Goal: Navigation & Orientation: Find specific page/section

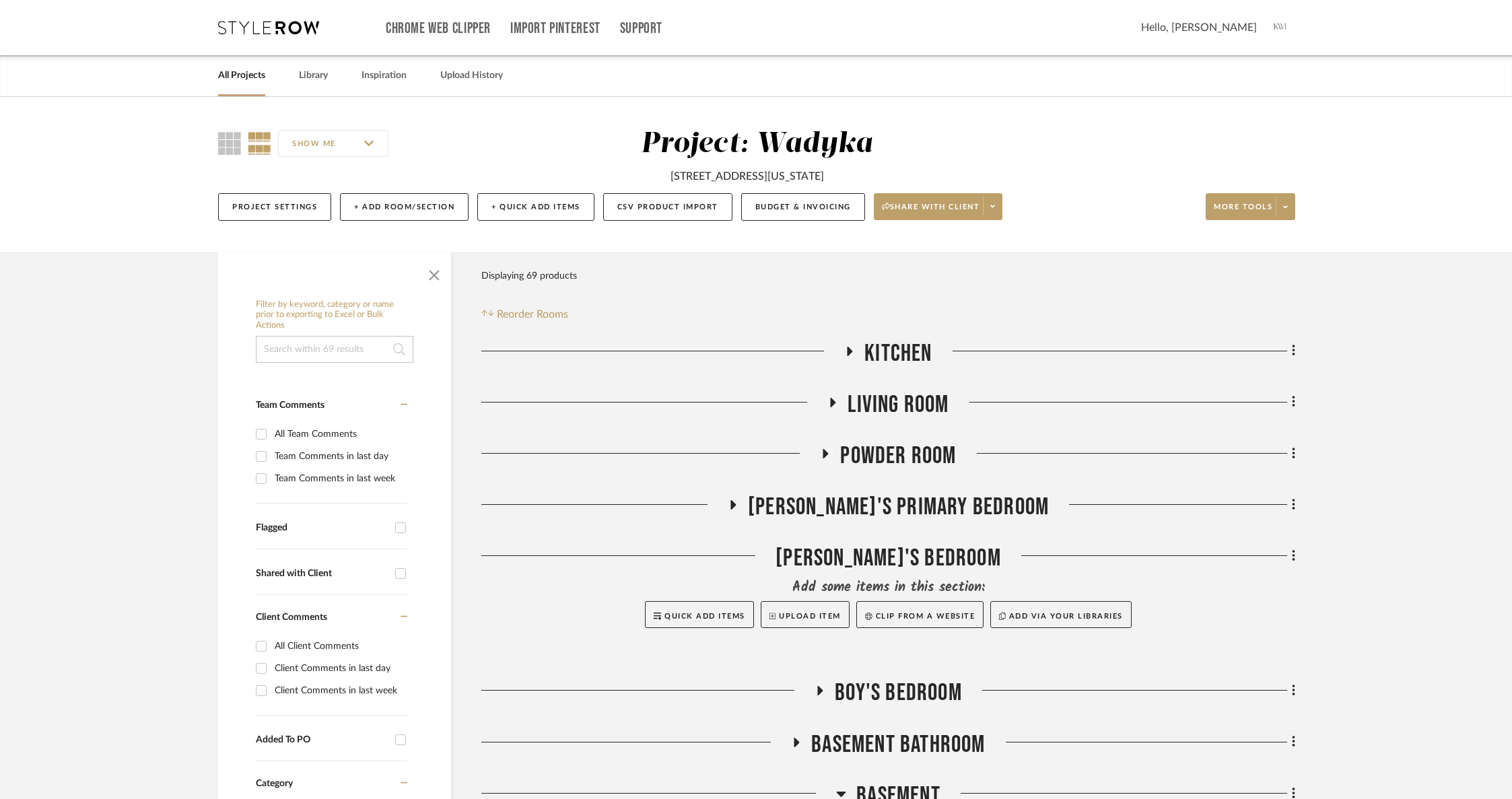
click at [893, 351] on span "Kitchen" at bounding box center [898, 354] width 67 height 29
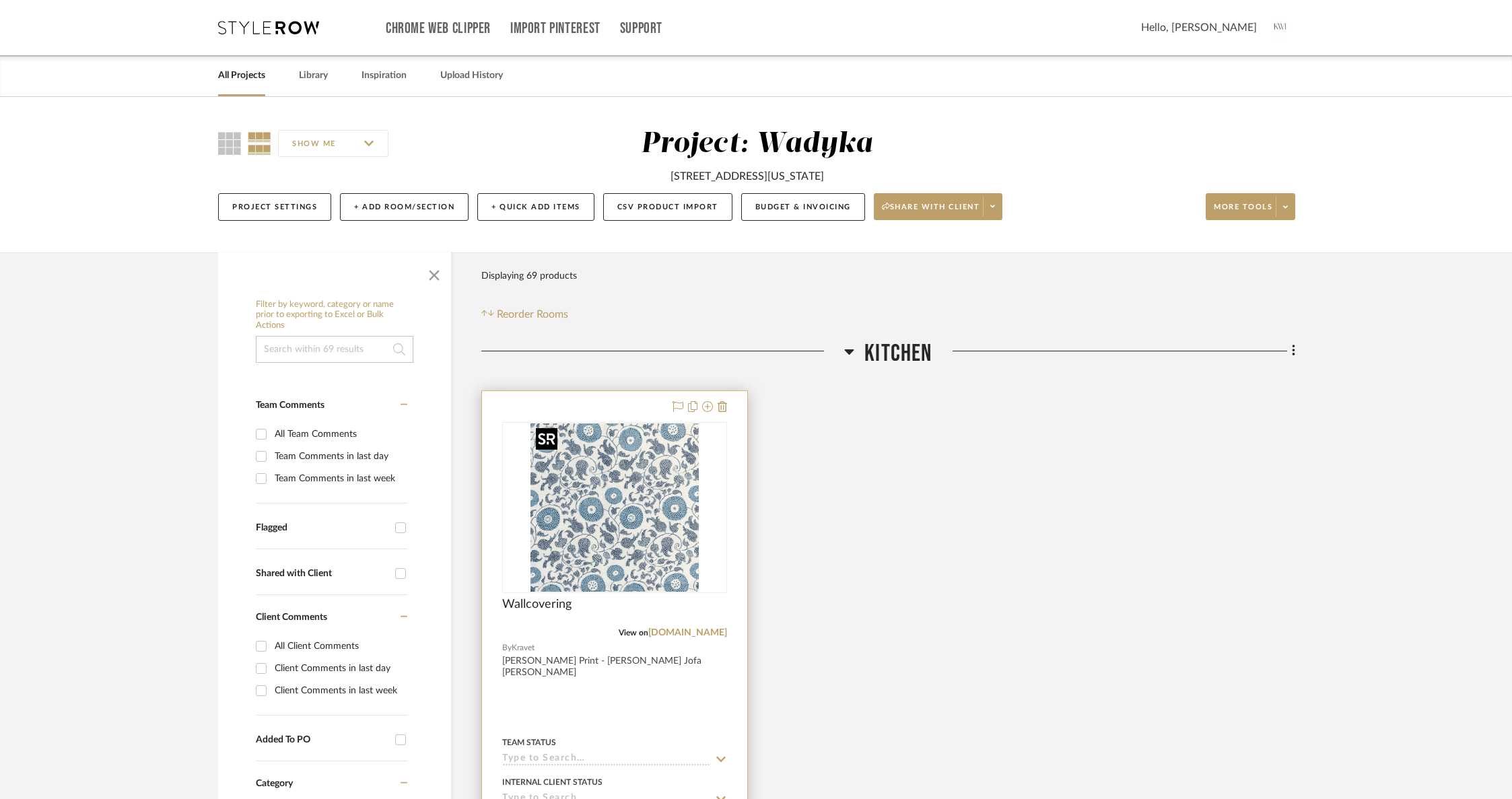
click at [635, 529] on img "0" at bounding box center [614, 507] width 168 height 168
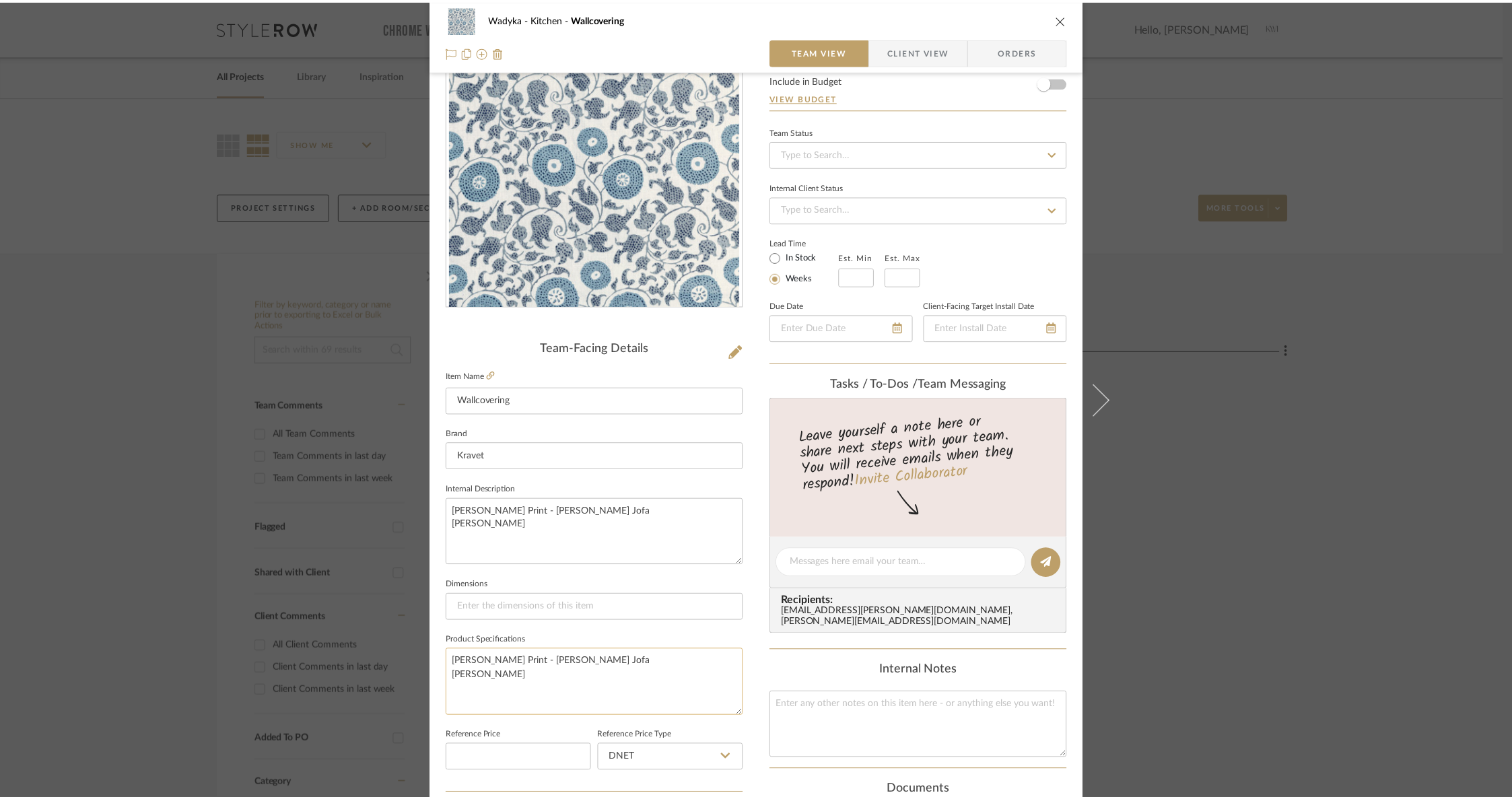
scroll to position [92, 0]
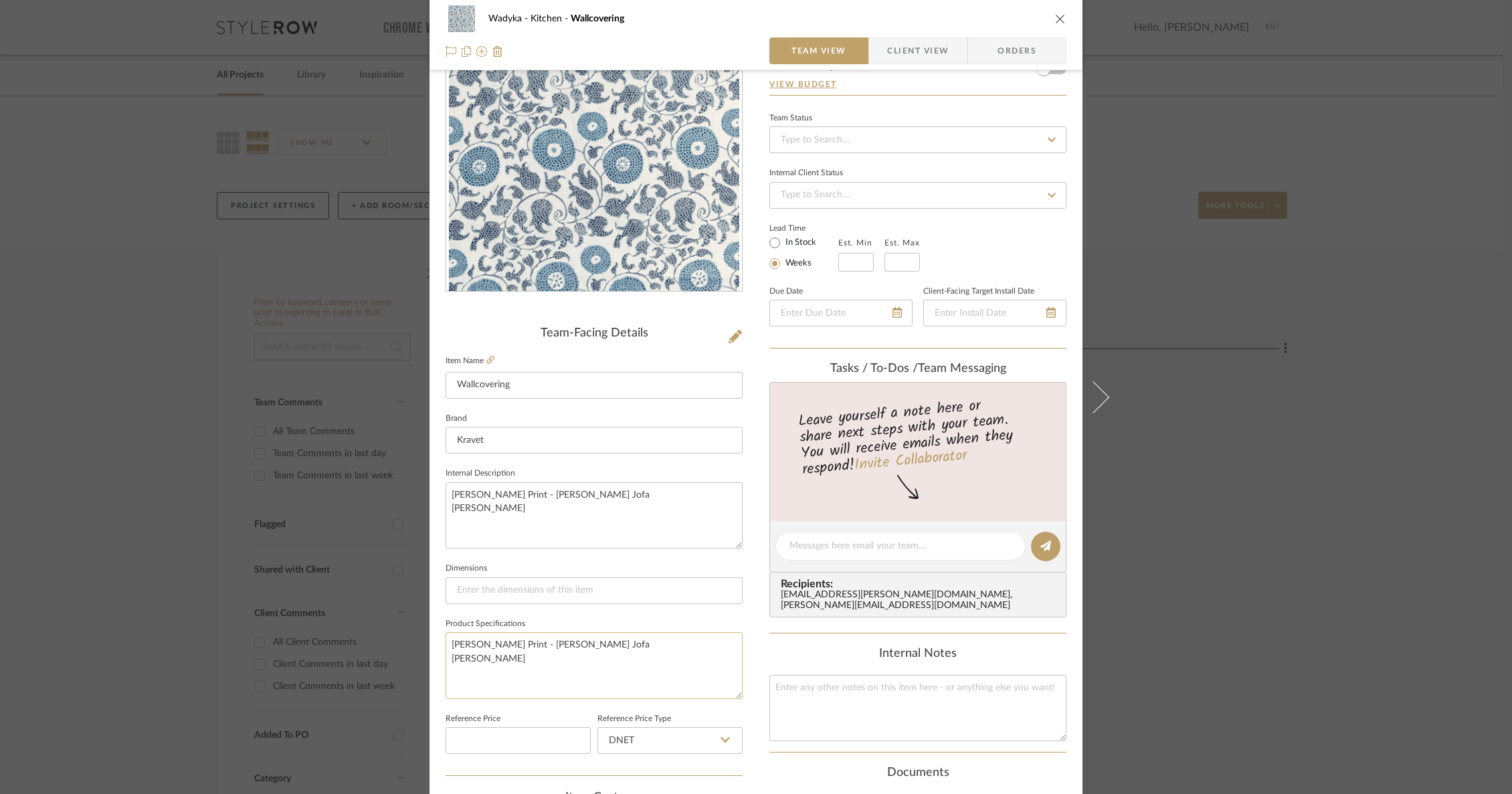
click at [515, 672] on textarea "[PERSON_NAME] Print - [PERSON_NAME] Jofa [PERSON_NAME]" at bounding box center [594, 665] width 297 height 66
drag, startPoint x: 473, startPoint y: 645, endPoint x: 443, endPoint y: 645, distance: 30.0
click at [445, 645] on textarea "[PERSON_NAME] Print - [PERSON_NAME] Jofa [PERSON_NAME]" at bounding box center [594, 665] width 297 height 66
click at [1055, 19] on icon "close" at bounding box center [1061, 18] width 11 height 11
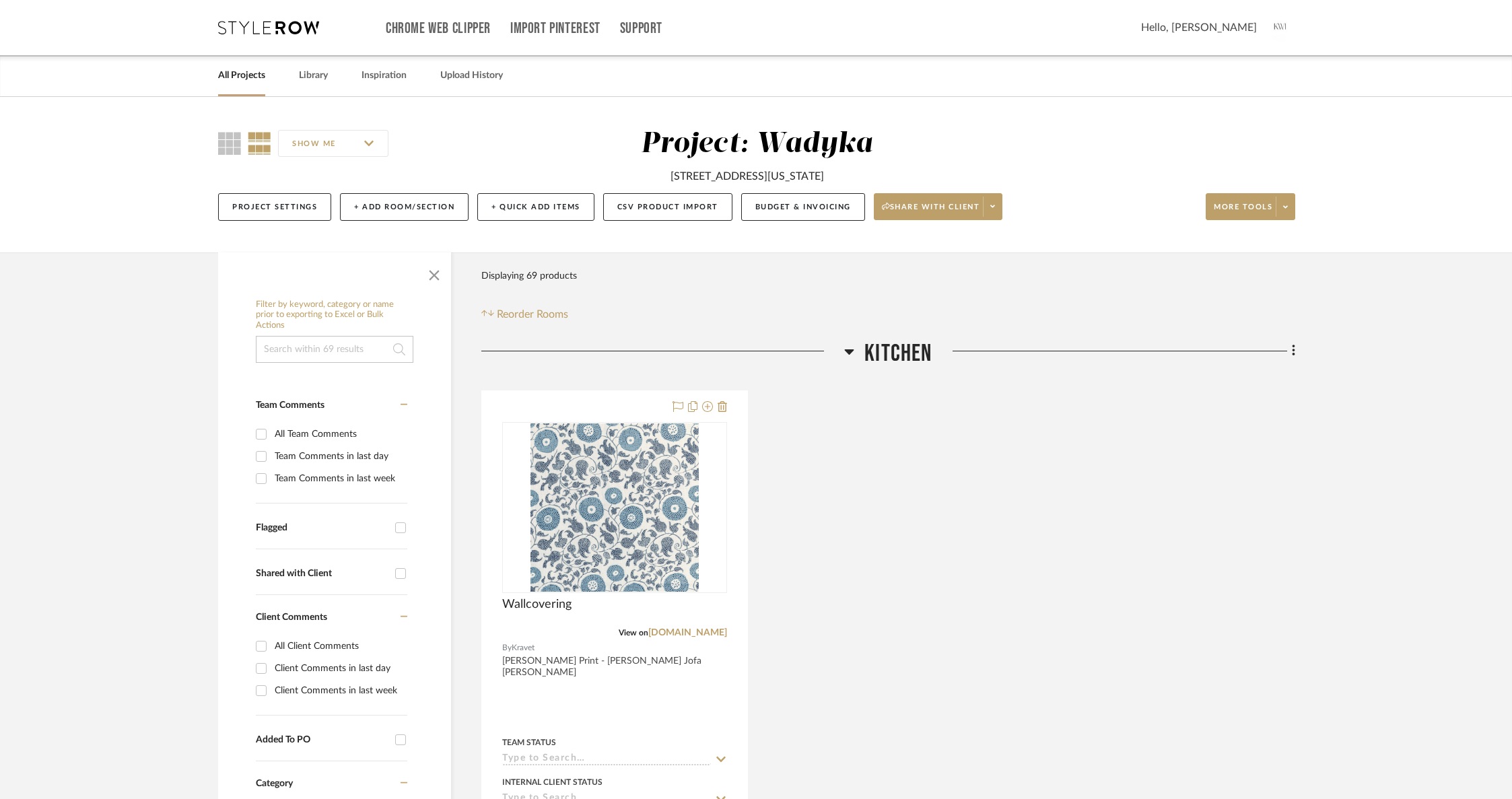
click at [910, 346] on span "Kitchen" at bounding box center [898, 354] width 67 height 29
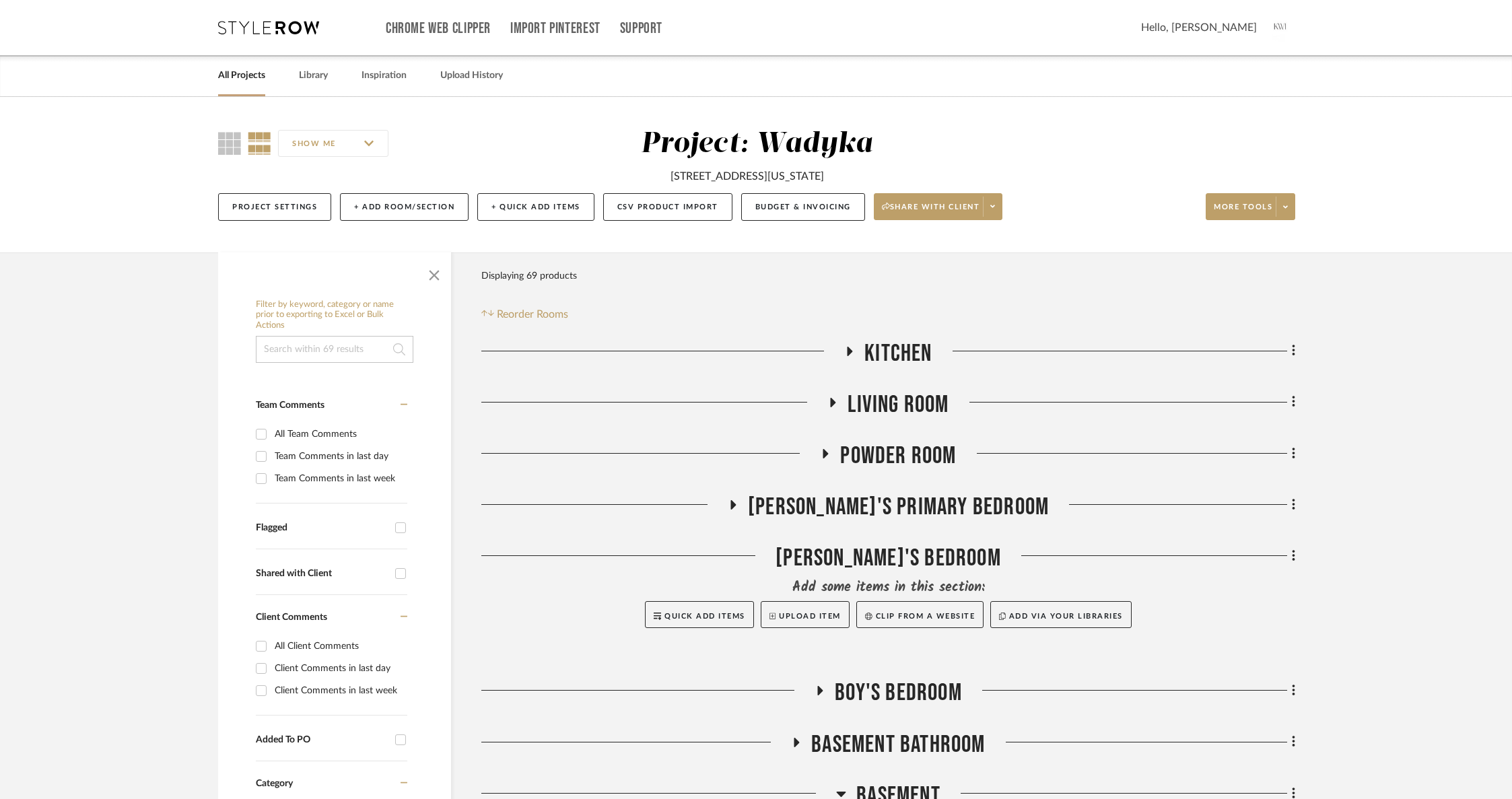
click at [245, 75] on link "All Projects" at bounding box center [241, 75] width 47 height 19
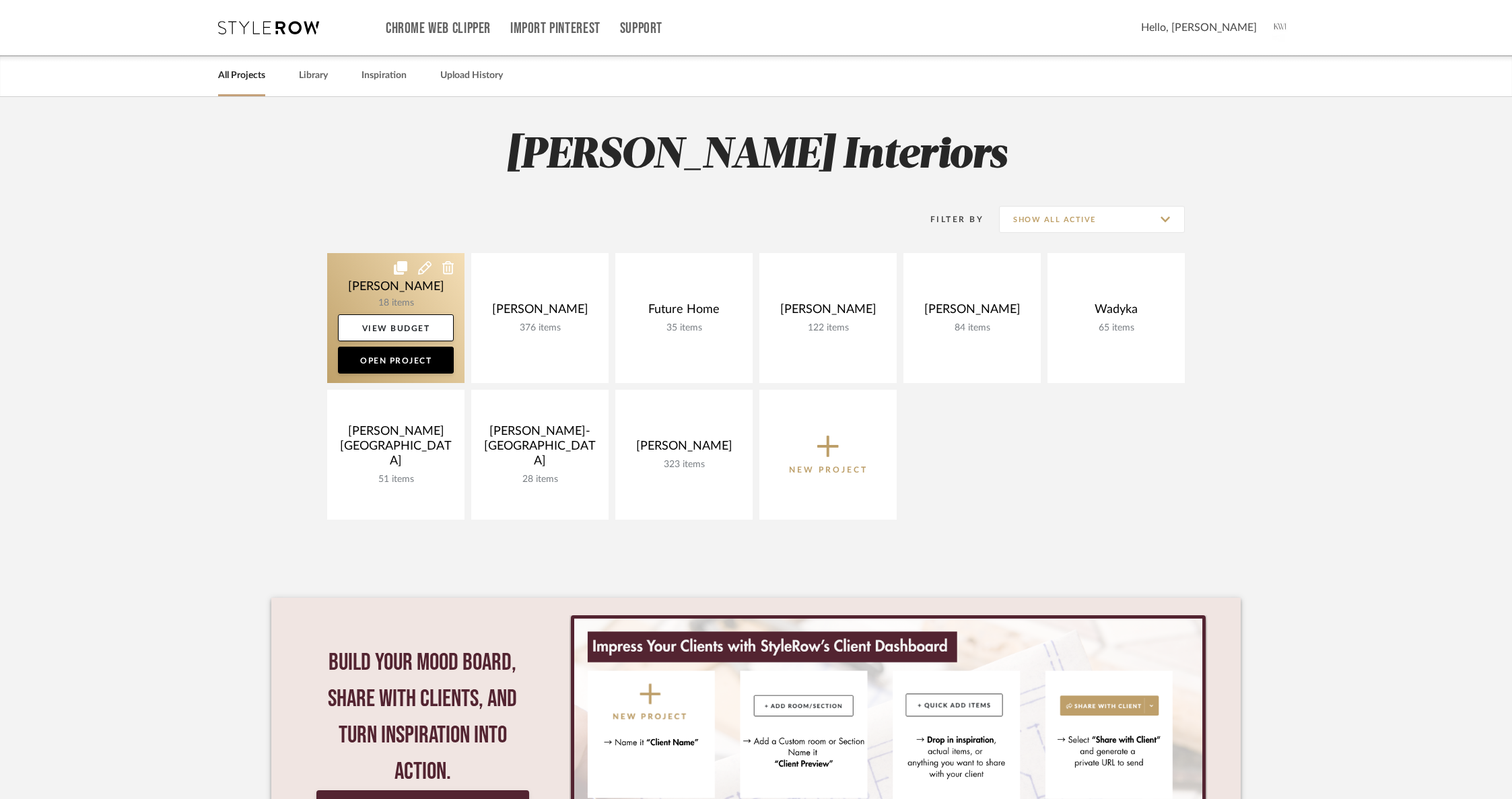
click at [424, 290] on link at bounding box center [395, 318] width 137 height 130
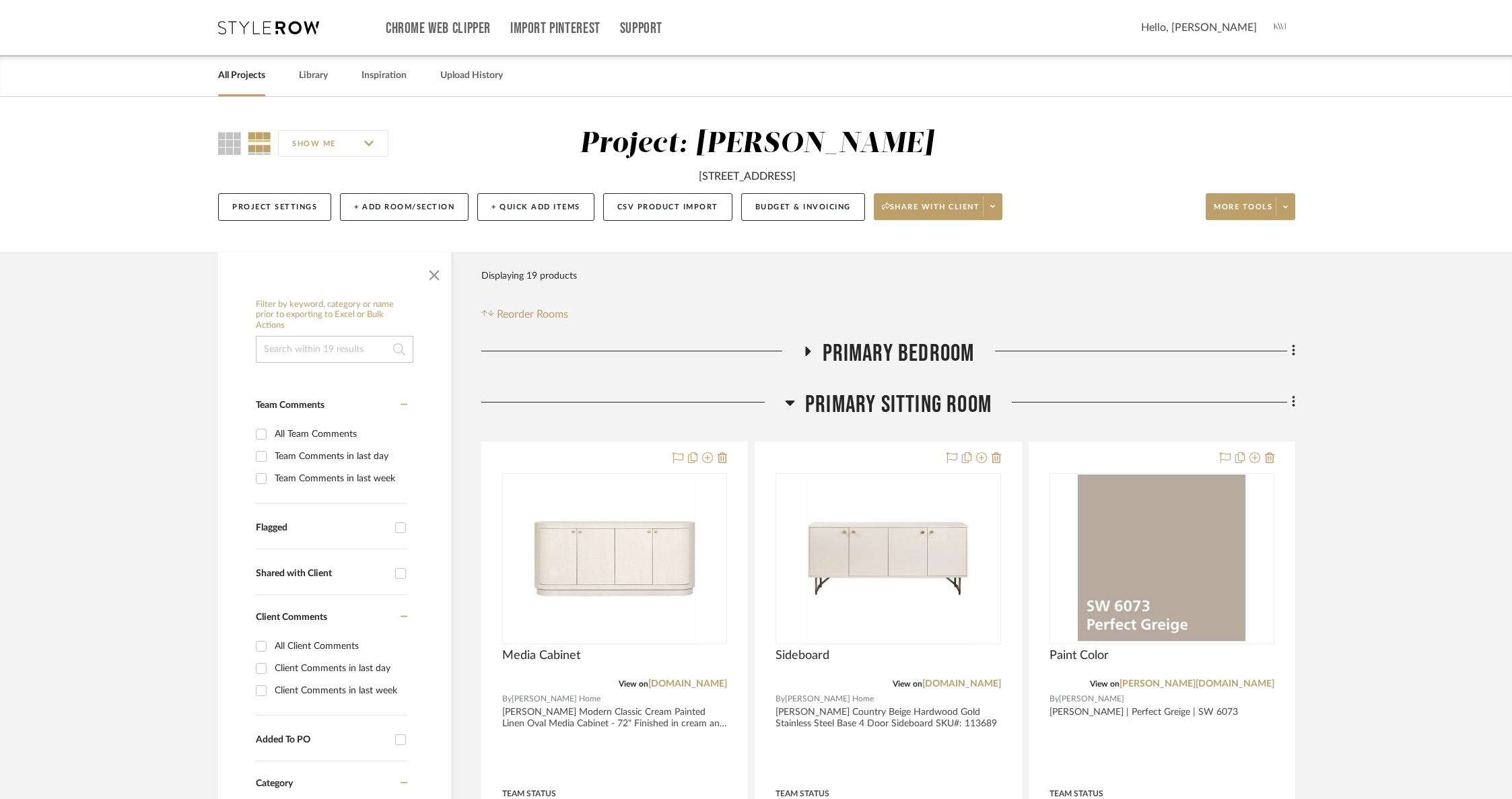
click at [969, 406] on span "Primary Sitting Room" at bounding box center [898, 405] width 186 height 29
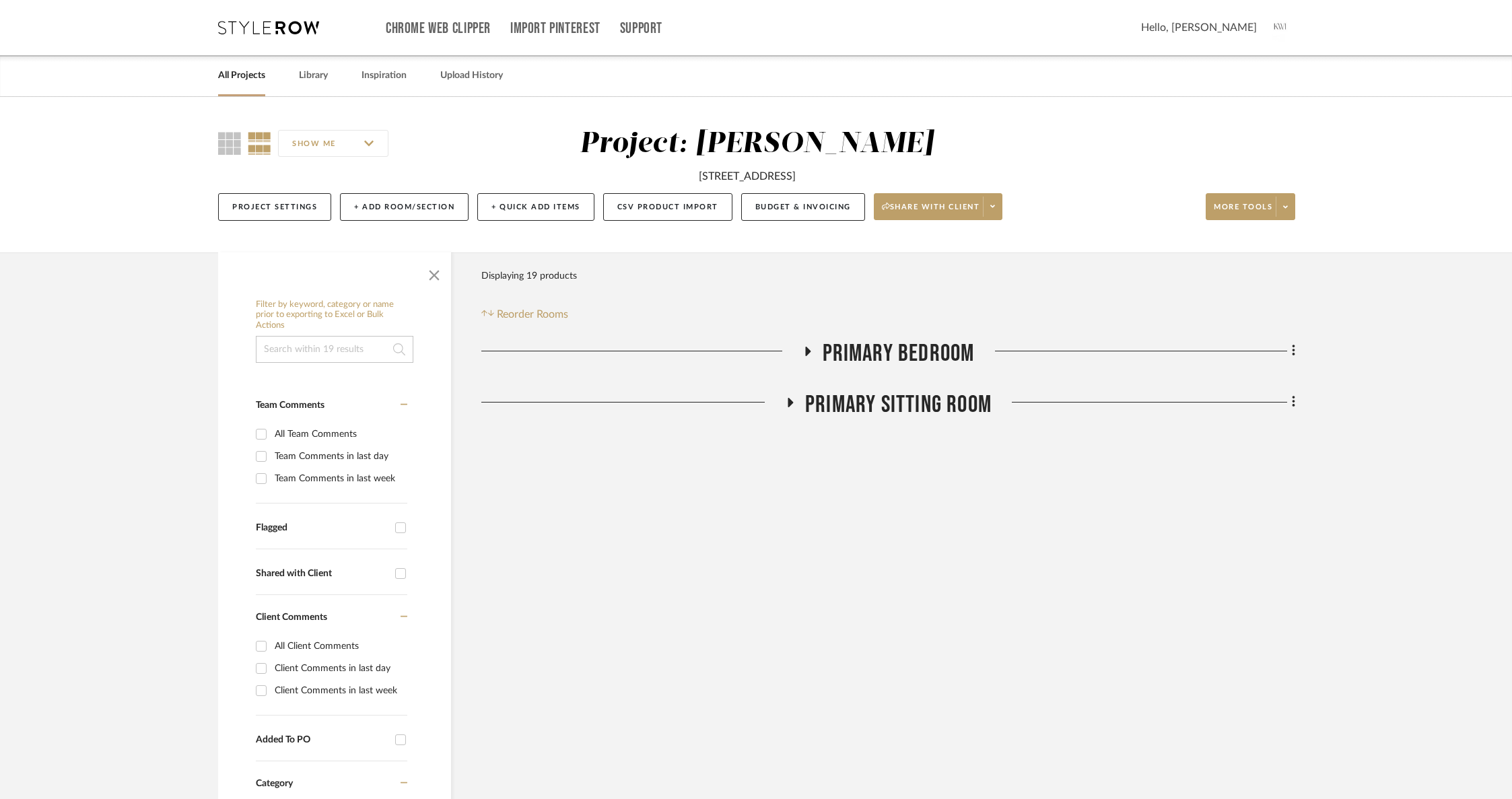
click at [936, 355] on span "Primary Bedroom" at bounding box center [899, 354] width 152 height 29
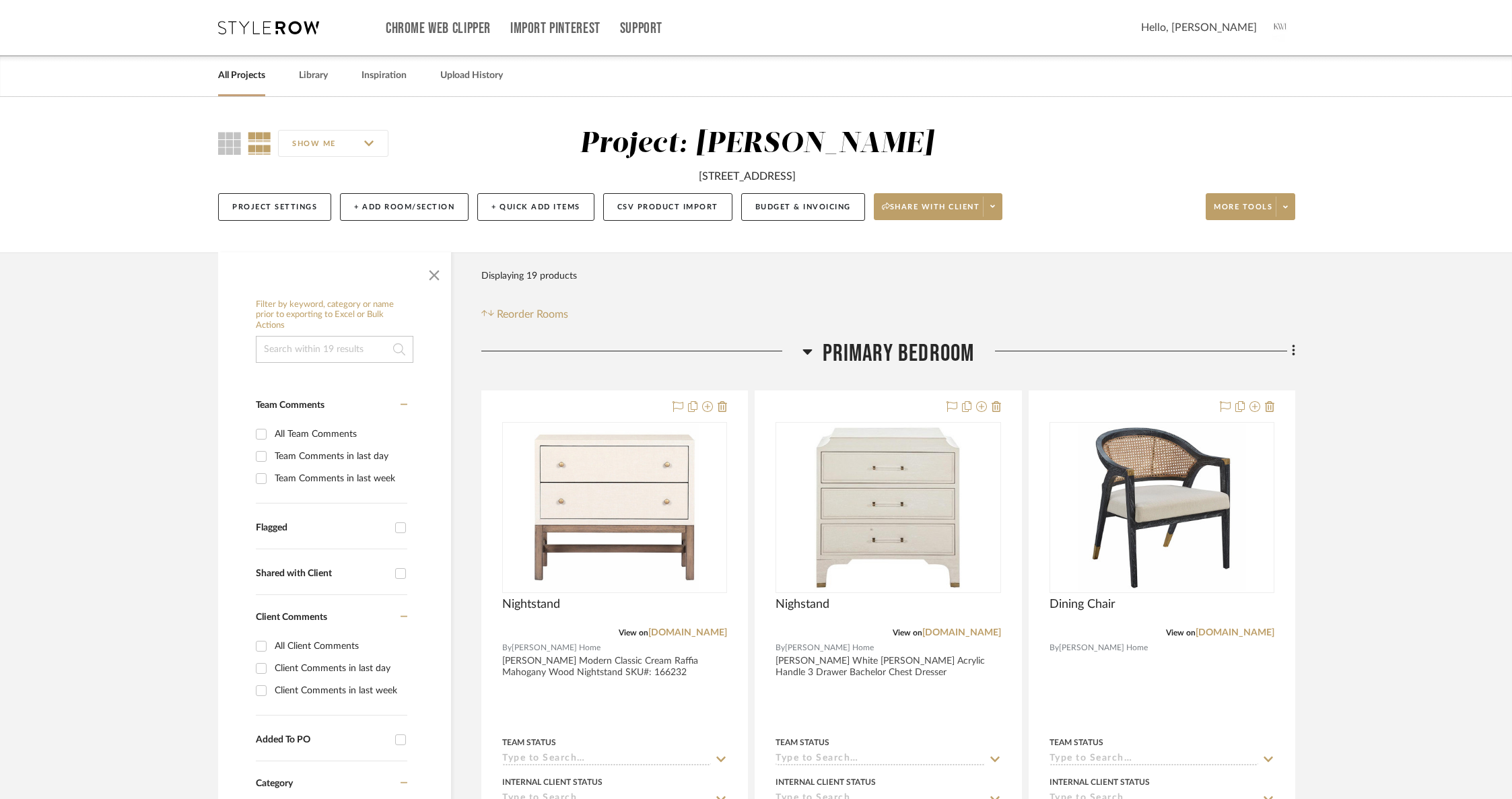
click at [239, 75] on link "All Projects" at bounding box center [241, 75] width 47 height 19
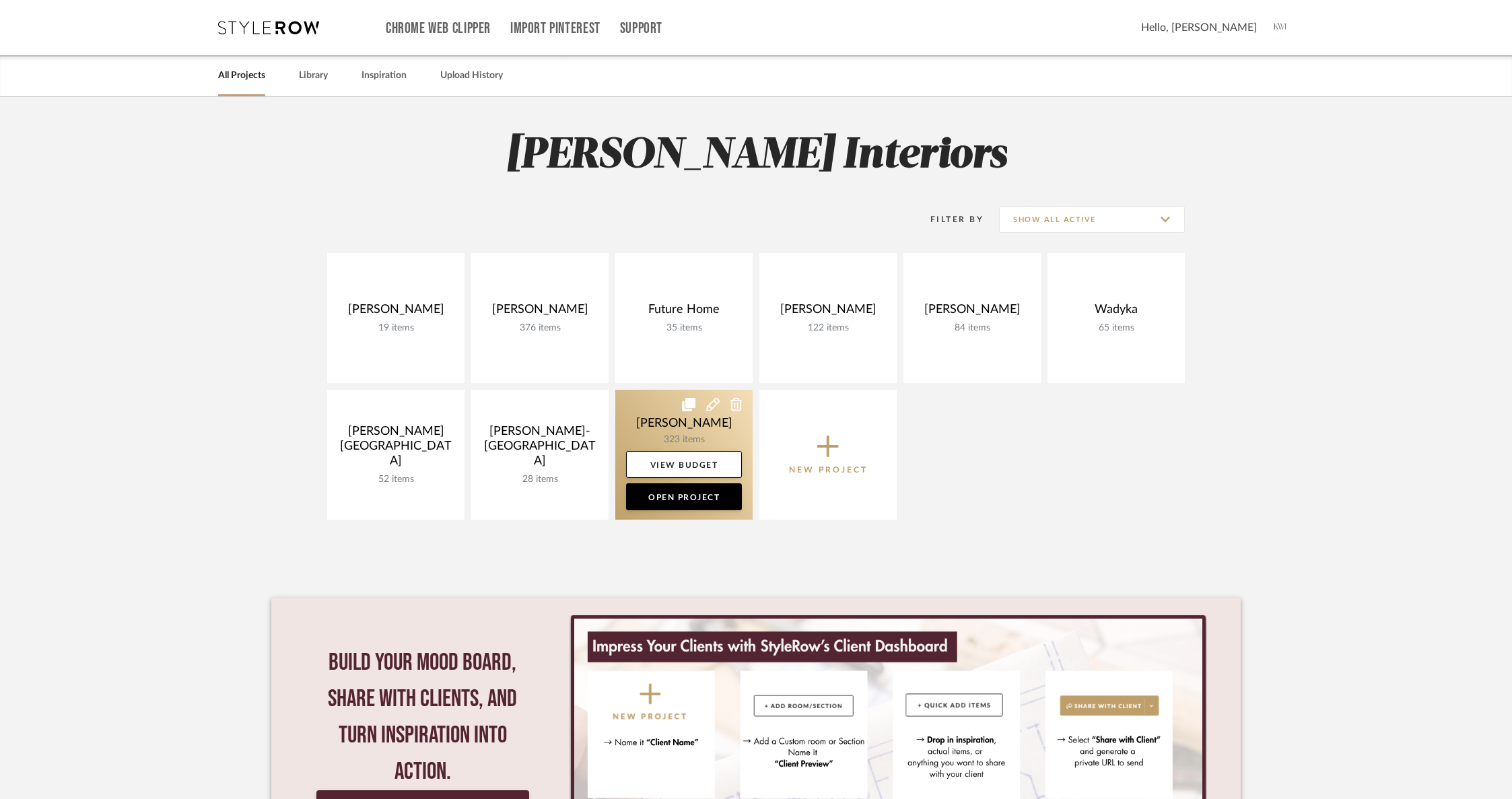
click at [688, 429] on link at bounding box center [683, 454] width 137 height 130
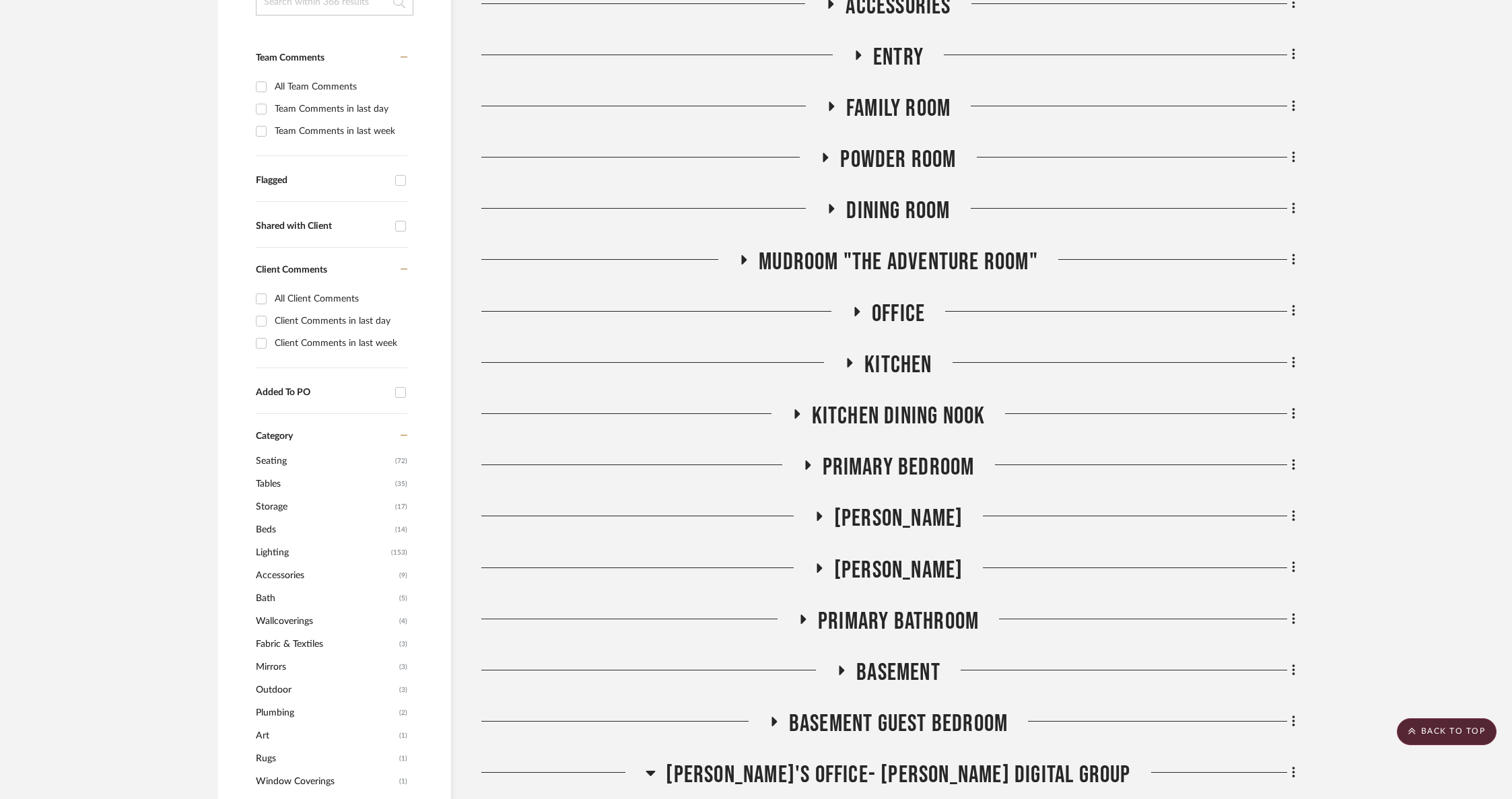
scroll to position [396, 0]
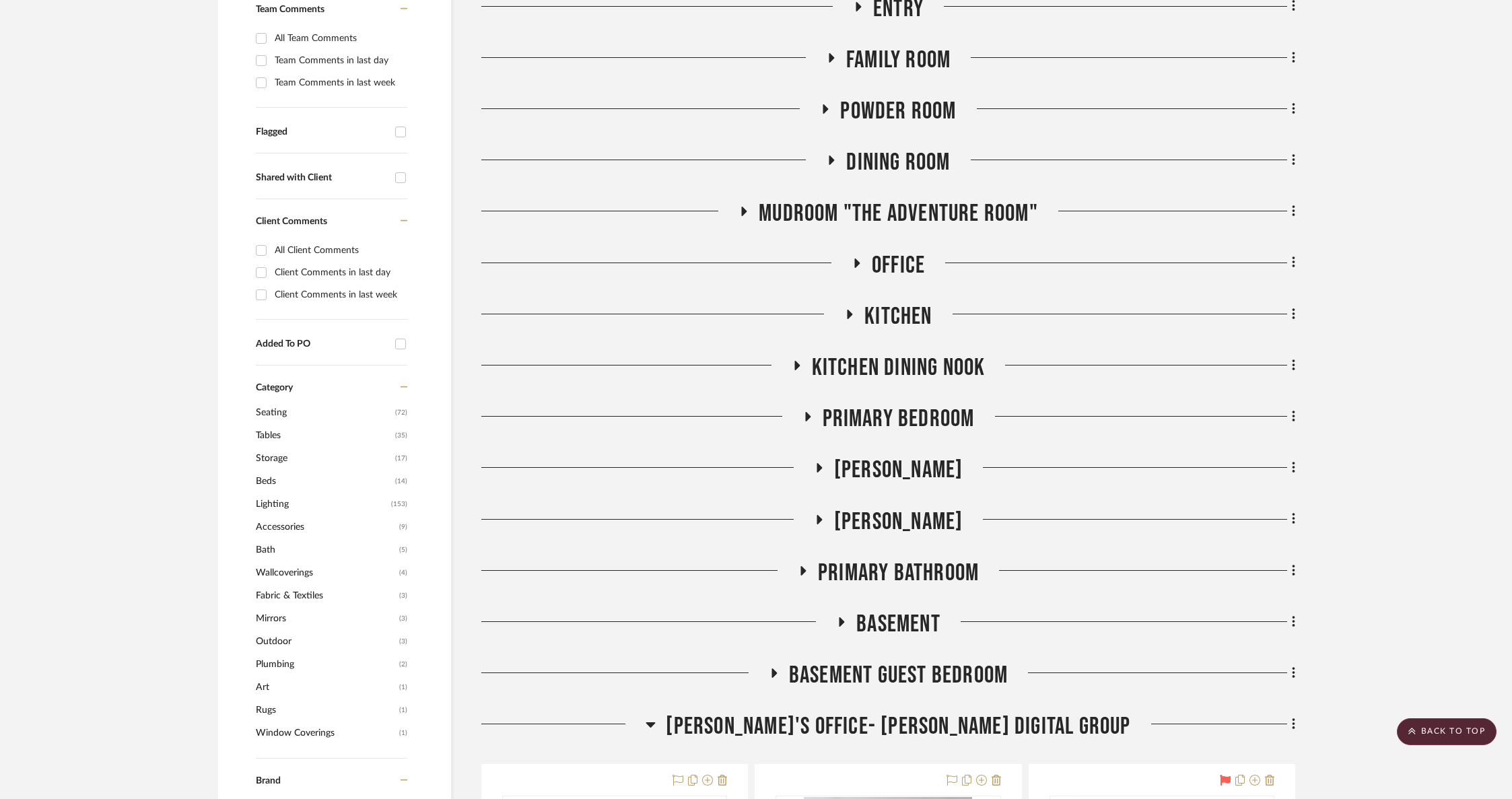
click at [889, 473] on span "[PERSON_NAME]" at bounding box center [899, 470] width 129 height 29
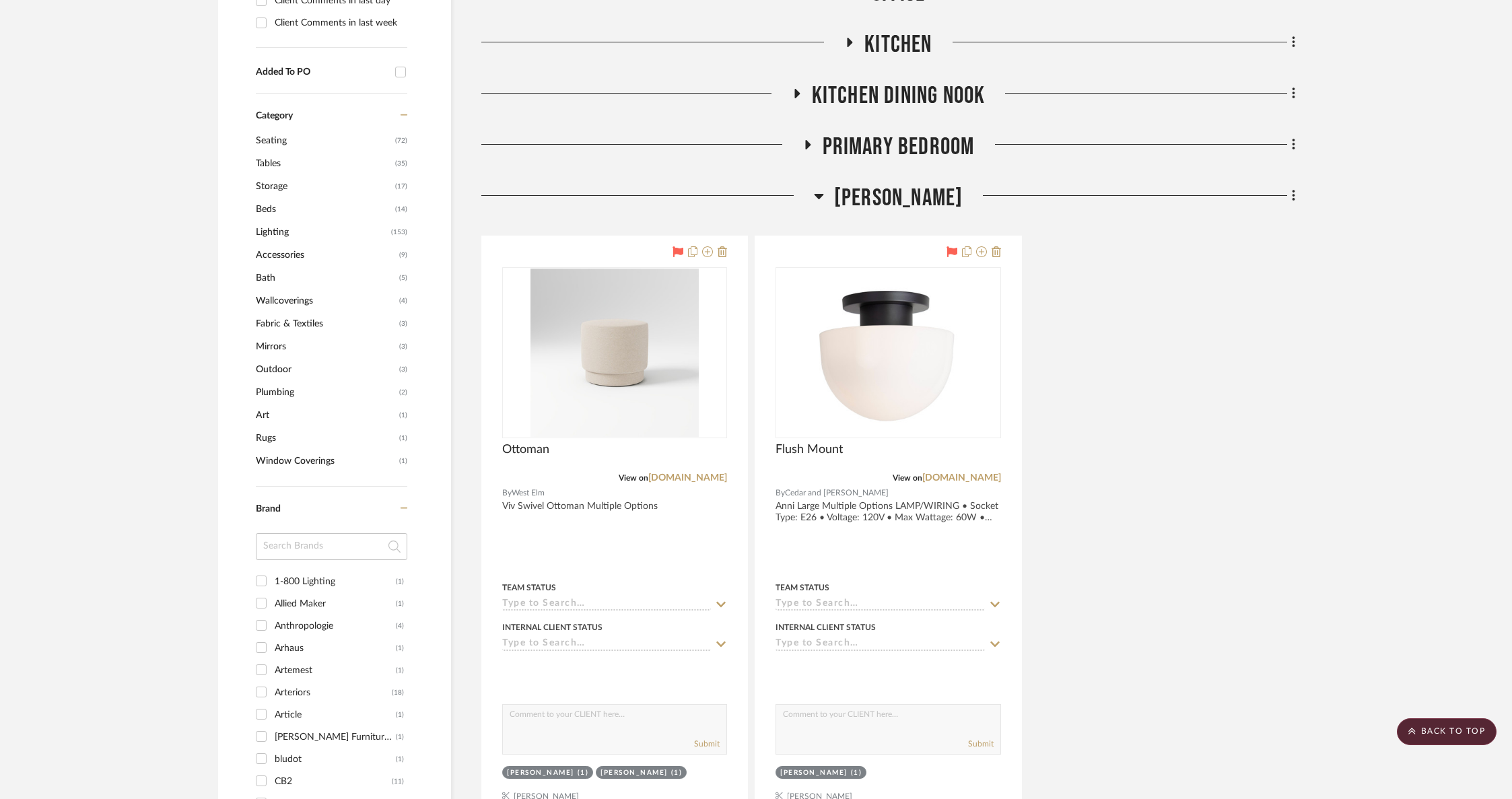
scroll to position [671, 0]
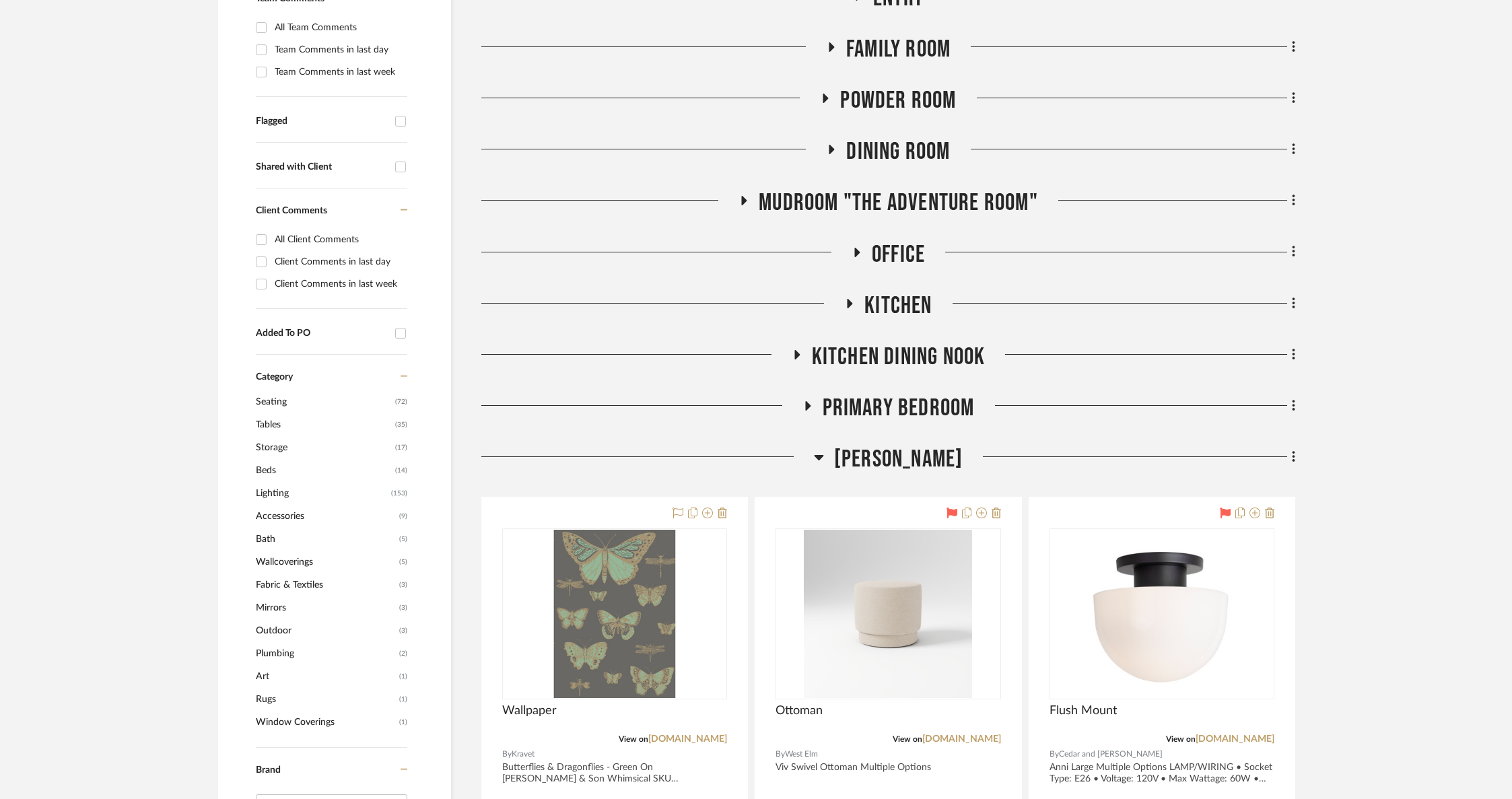
scroll to position [728, 0]
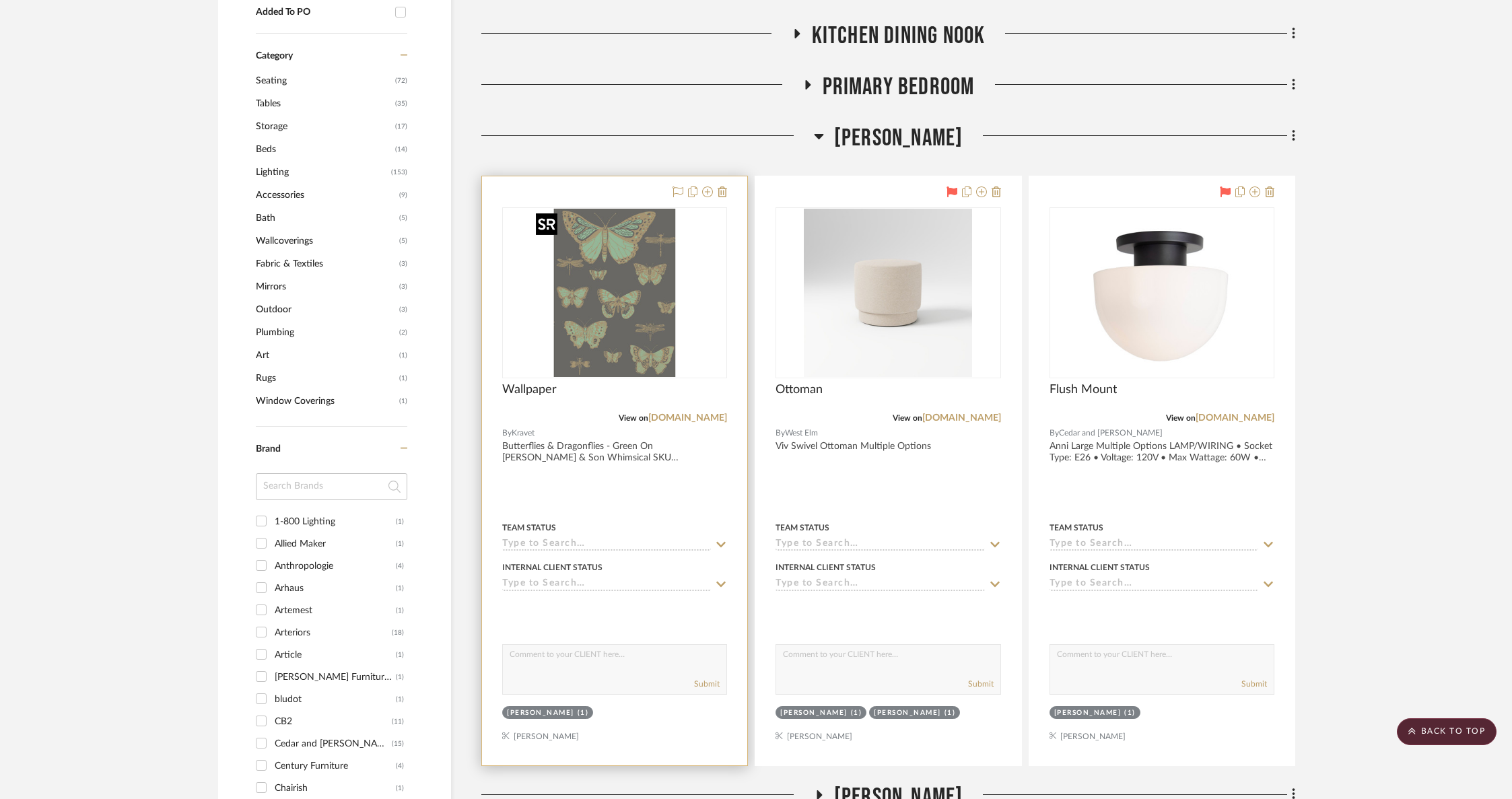
click at [660, 308] on img "0" at bounding box center [614, 293] width 168 height 168
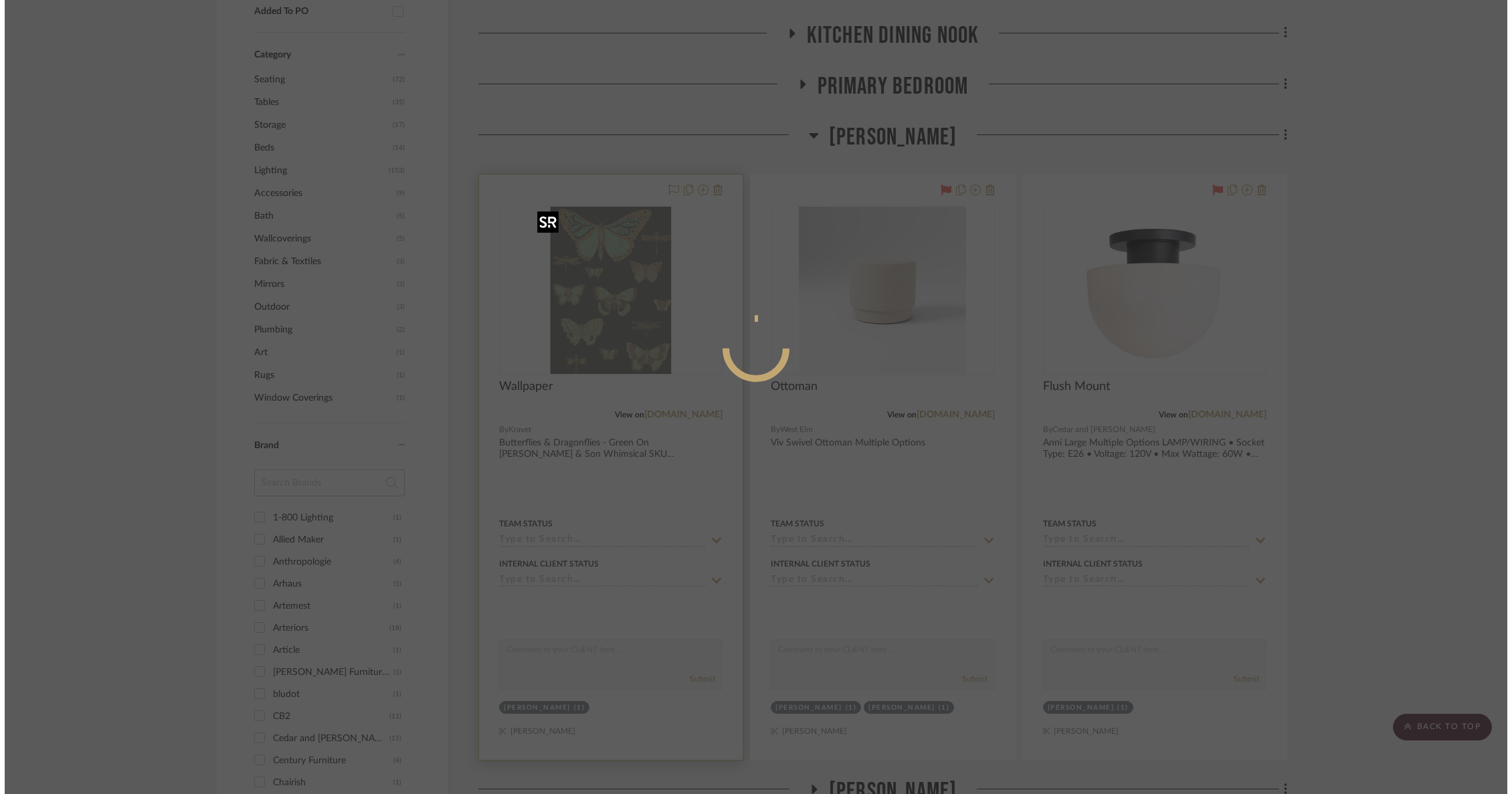
scroll to position [0, 0]
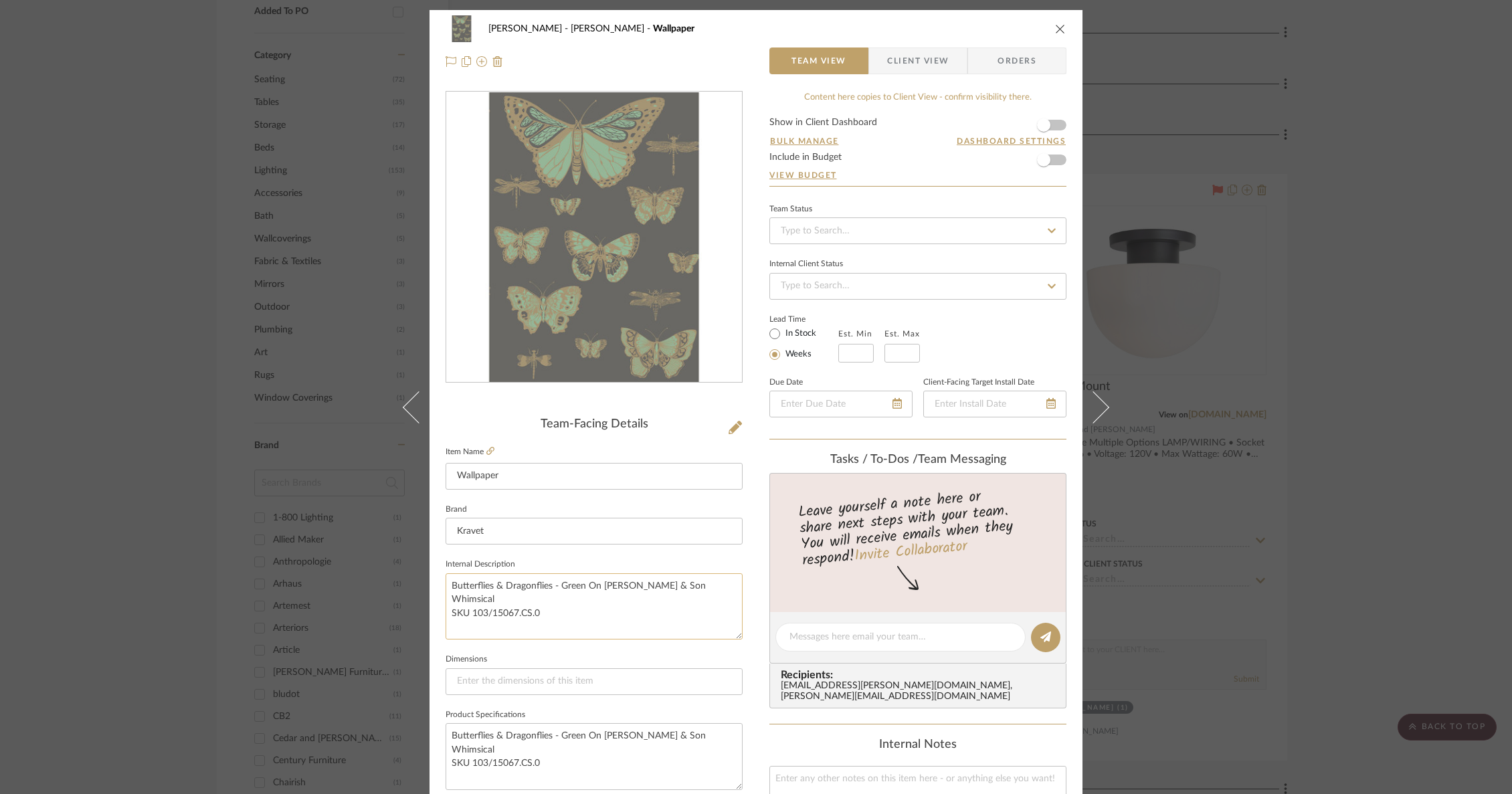
click at [558, 620] on textarea "Butterflies & Dragonflies - Green On Char Cole & Son Whimsical SKU 103/15067.CS…" at bounding box center [594, 606] width 297 height 66
drag, startPoint x: 552, startPoint y: 625, endPoint x: 437, endPoint y: 588, distance: 120.8
click at [437, 588] on div "Wurster Liz Closet Wallpaper Team View Client View Orders Team-Facing Details I…" at bounding box center [756, 627] width 653 height 1236
click at [1059, 25] on icon "close" at bounding box center [1061, 29] width 11 height 11
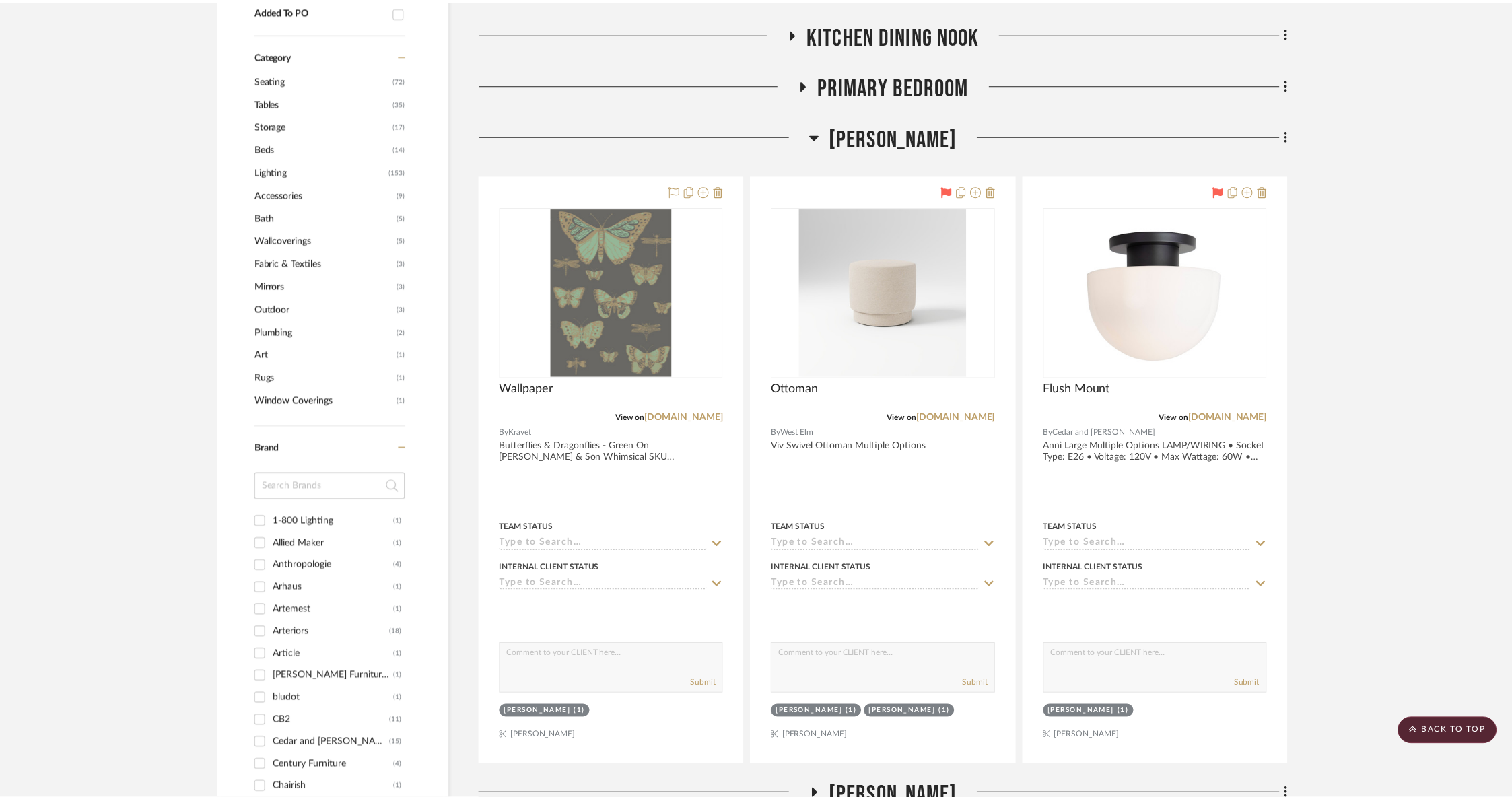
scroll to position [728, 0]
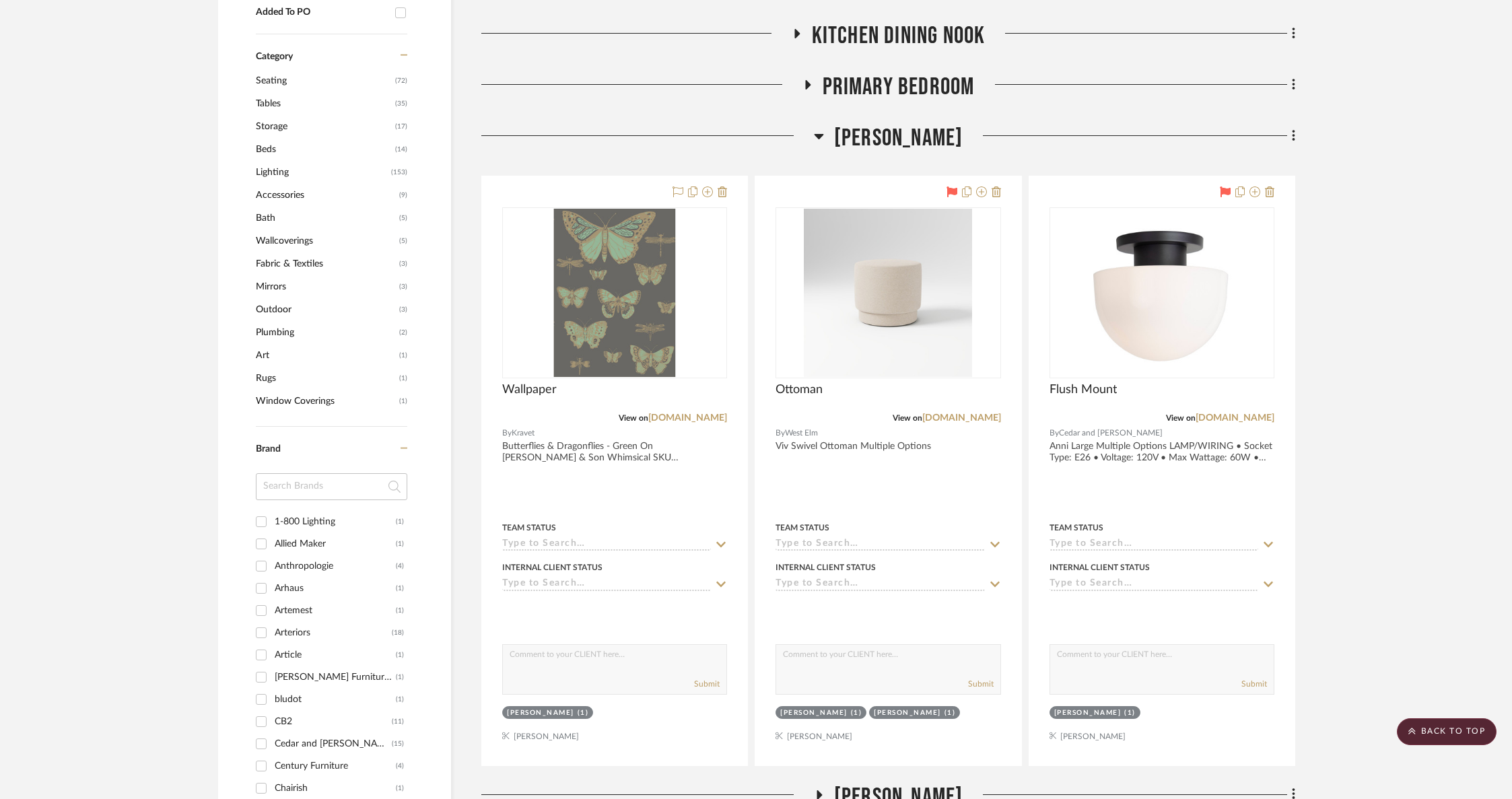
click at [899, 136] on span "[PERSON_NAME]" at bounding box center [899, 138] width 129 height 29
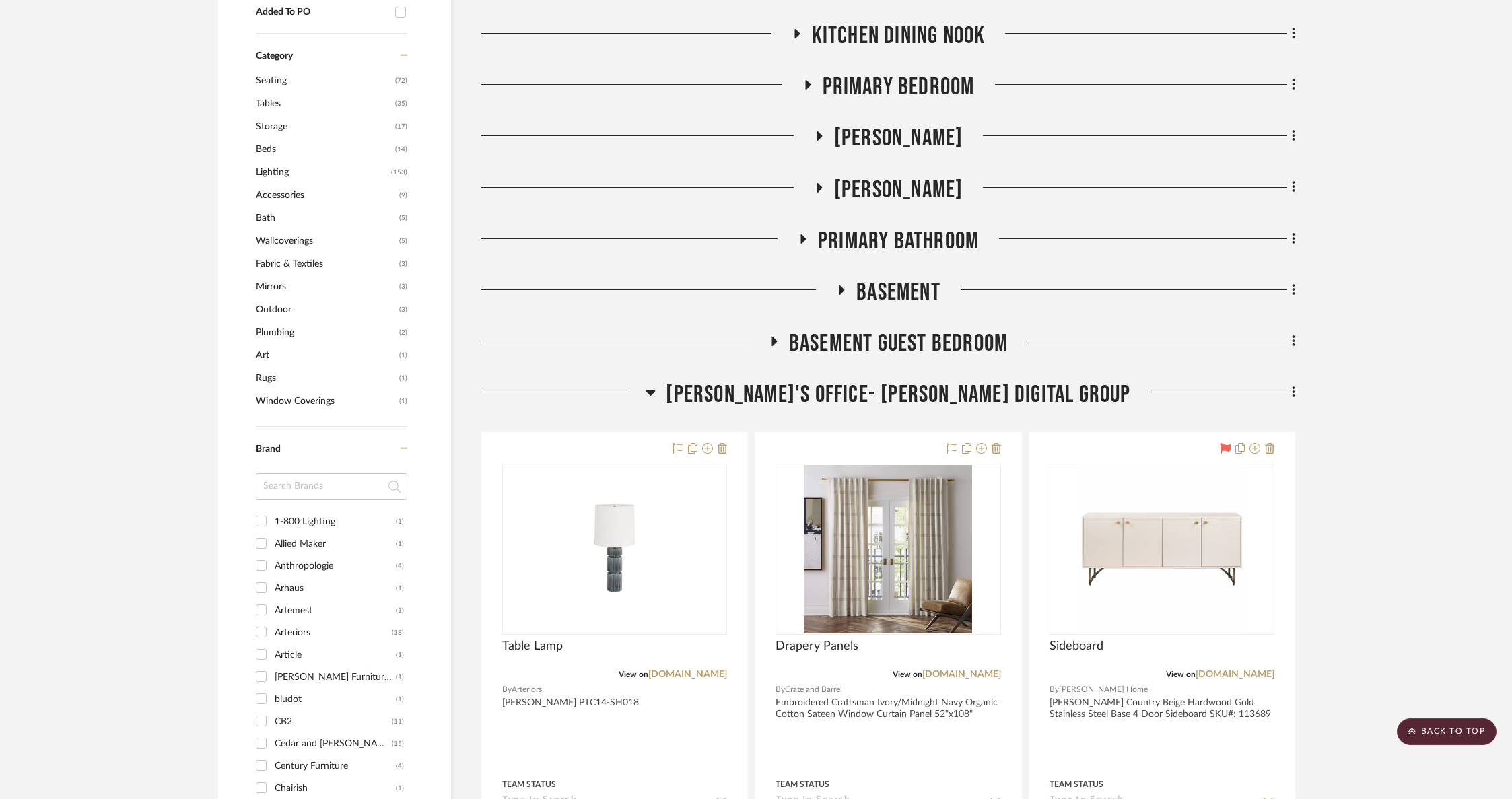
click at [888, 93] on span "Primary Bedroom" at bounding box center [899, 87] width 152 height 29
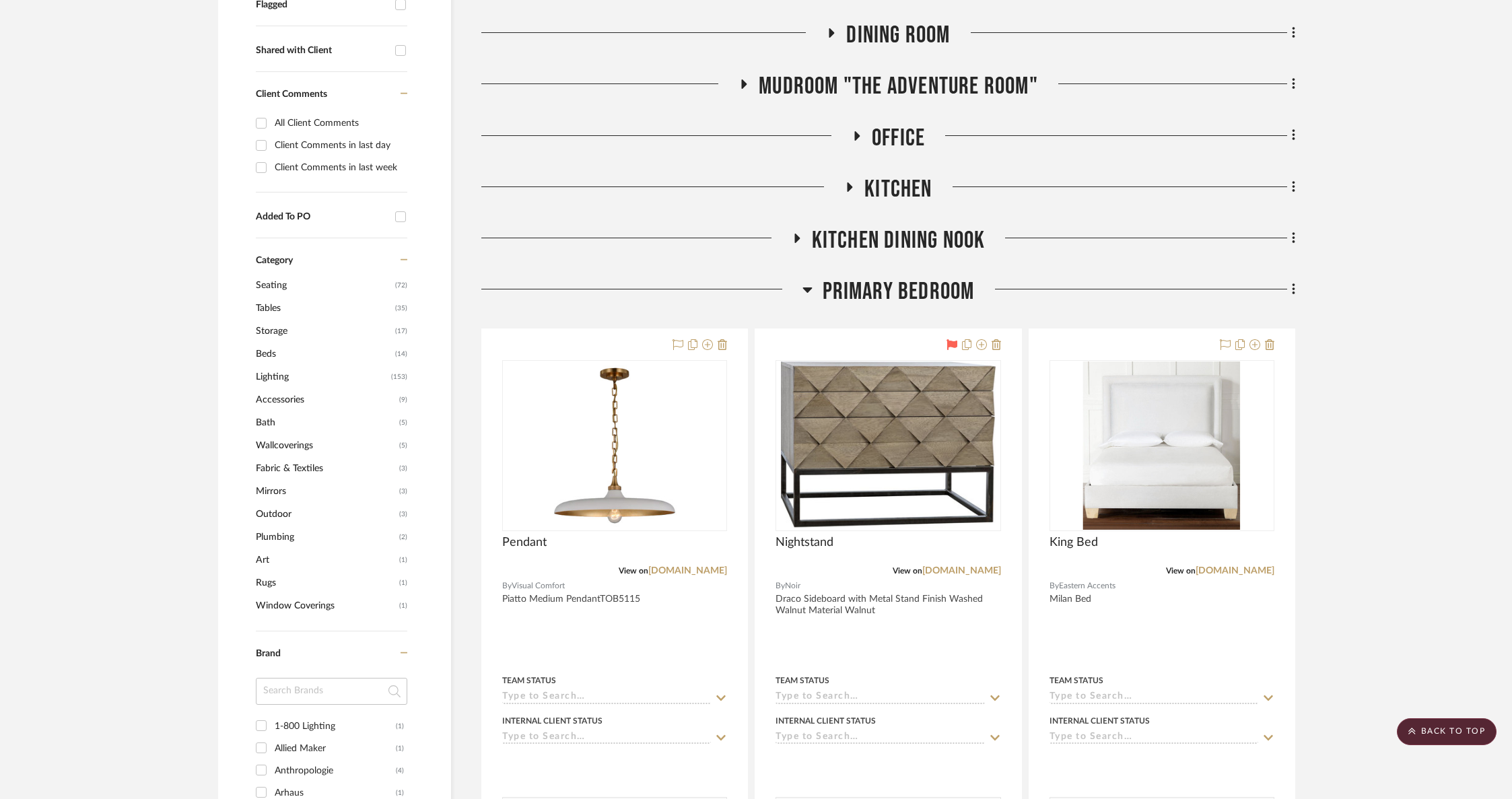
scroll to position [0, 0]
